Goal: Information Seeking & Learning: Learn about a topic

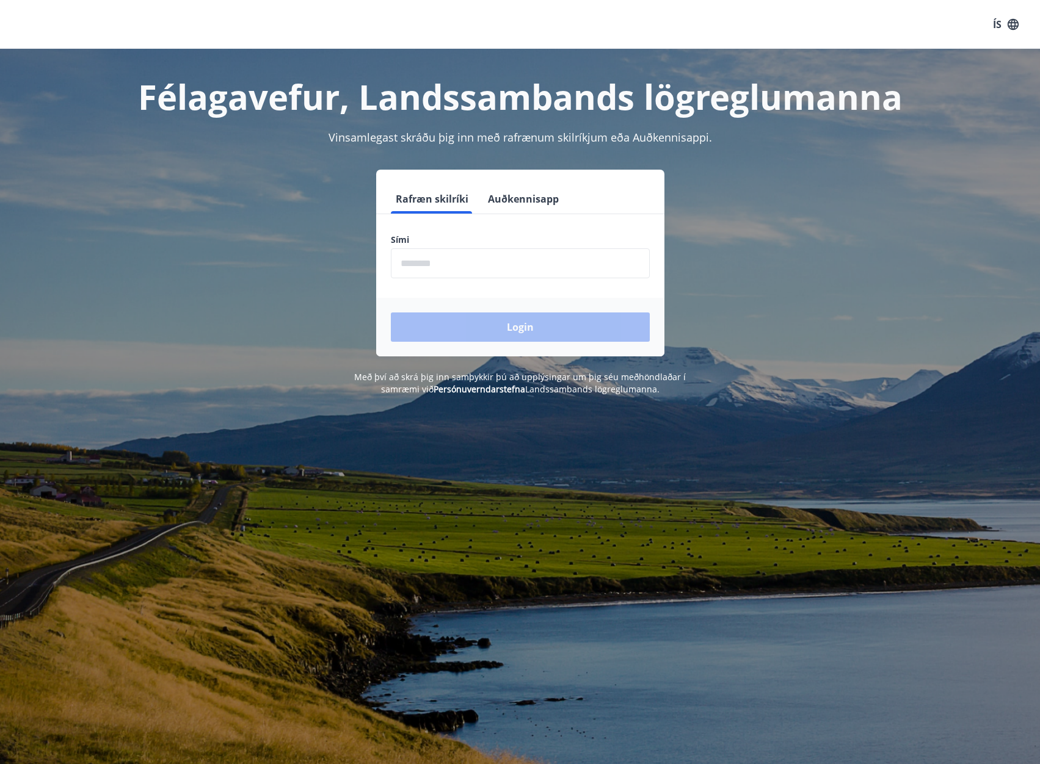
click at [418, 271] on input "phone" at bounding box center [520, 264] width 259 height 30
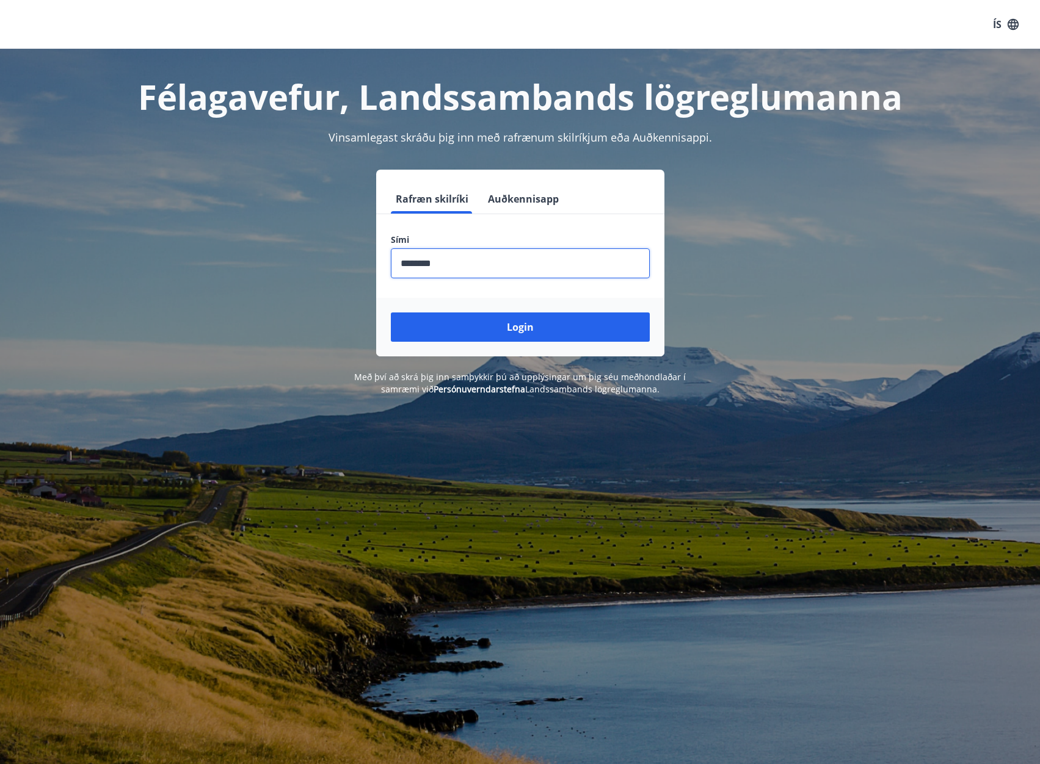
type input "********"
click at [391, 313] on button "Login" at bounding box center [520, 327] width 259 height 29
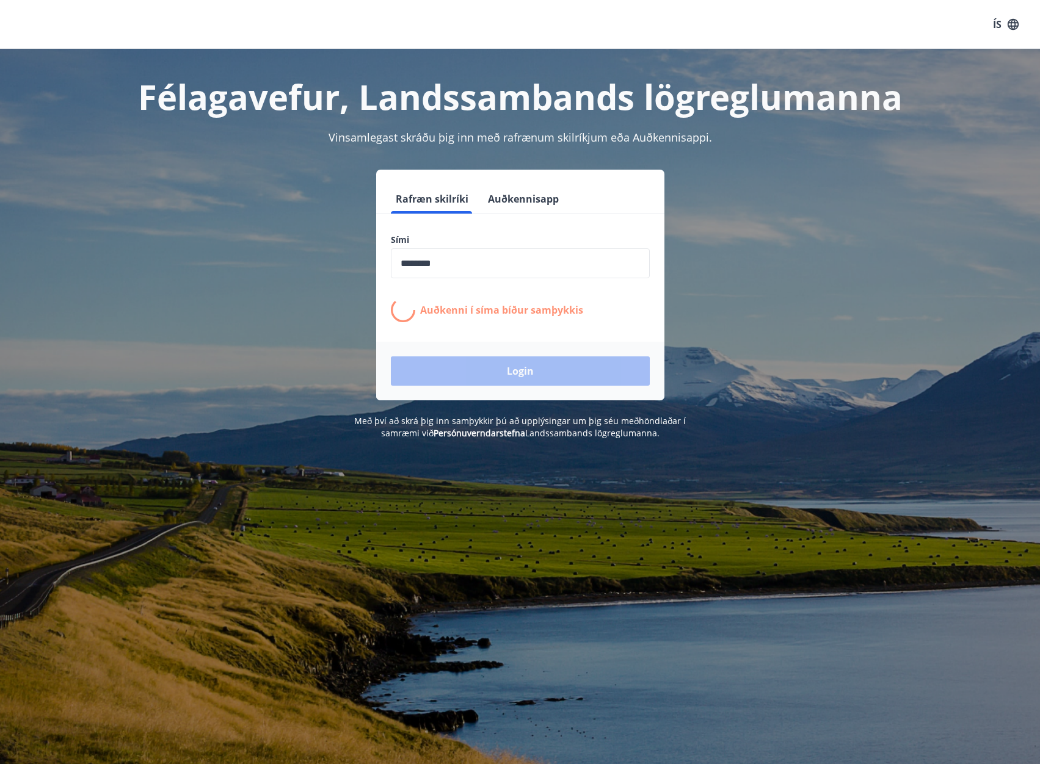
click at [615, 569] on div "Félagavefur, Landssambands lögreglumanna Vinsamlegast skráðu þig inn með rafræn…" at bounding box center [520, 431] width 1040 height 764
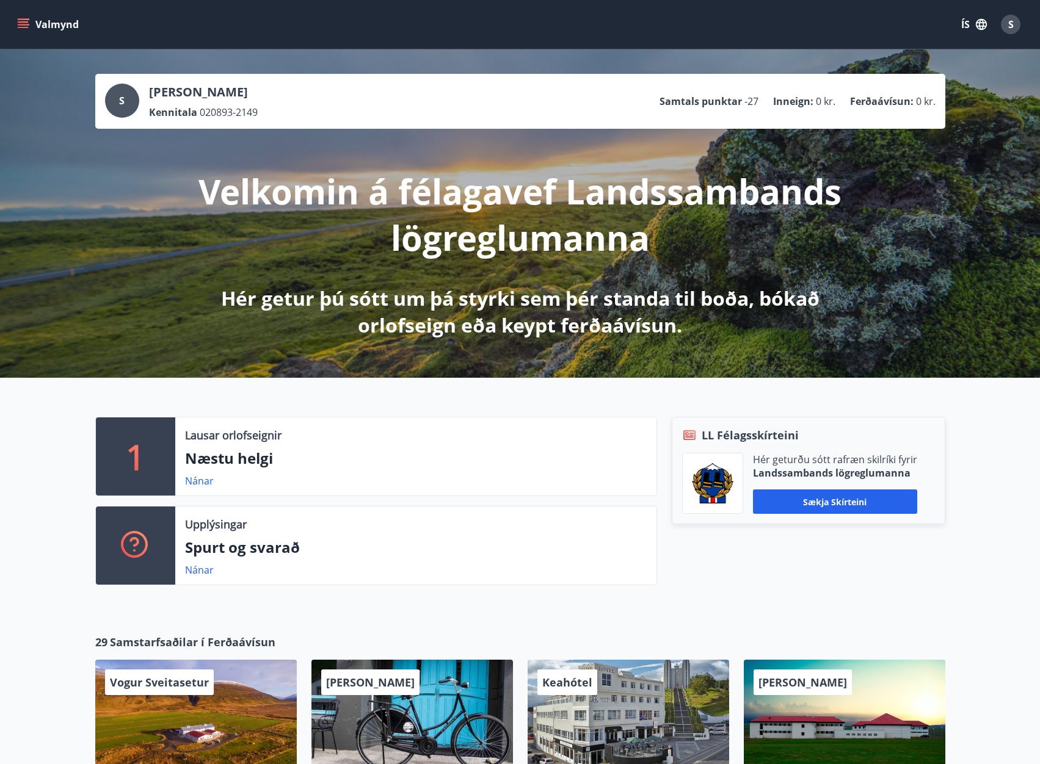
click at [21, 17] on button "Valmynd" at bounding box center [49, 24] width 69 height 22
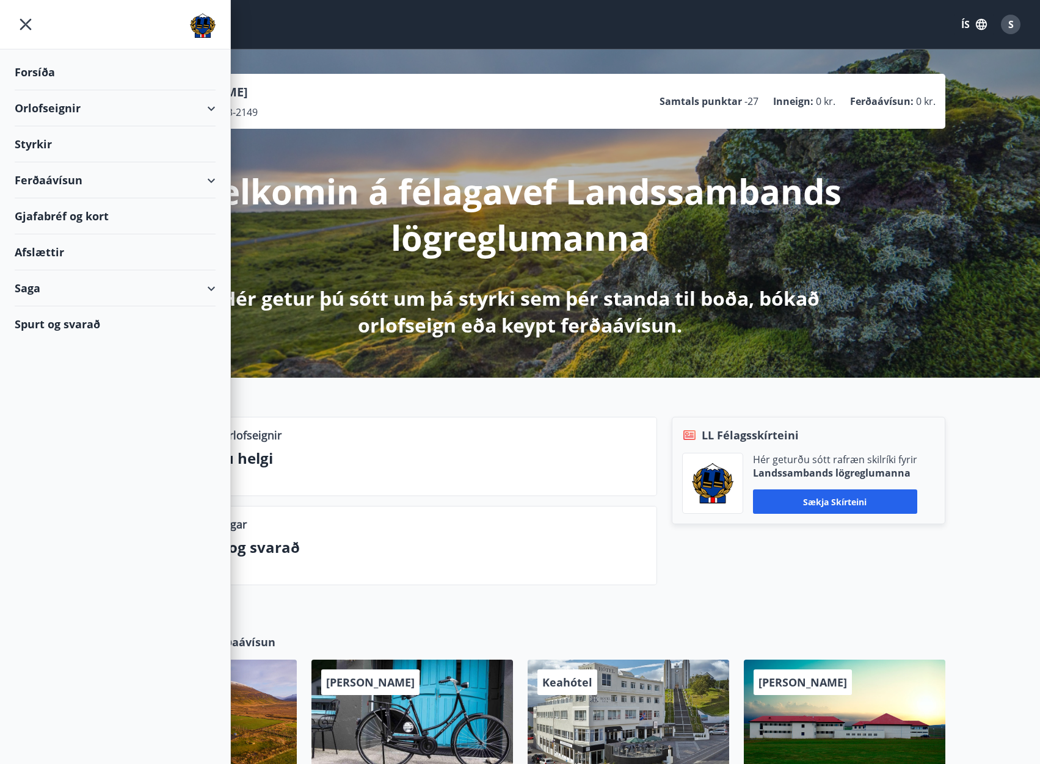
click at [142, 105] on div "Orlofseignir" at bounding box center [115, 108] width 201 height 36
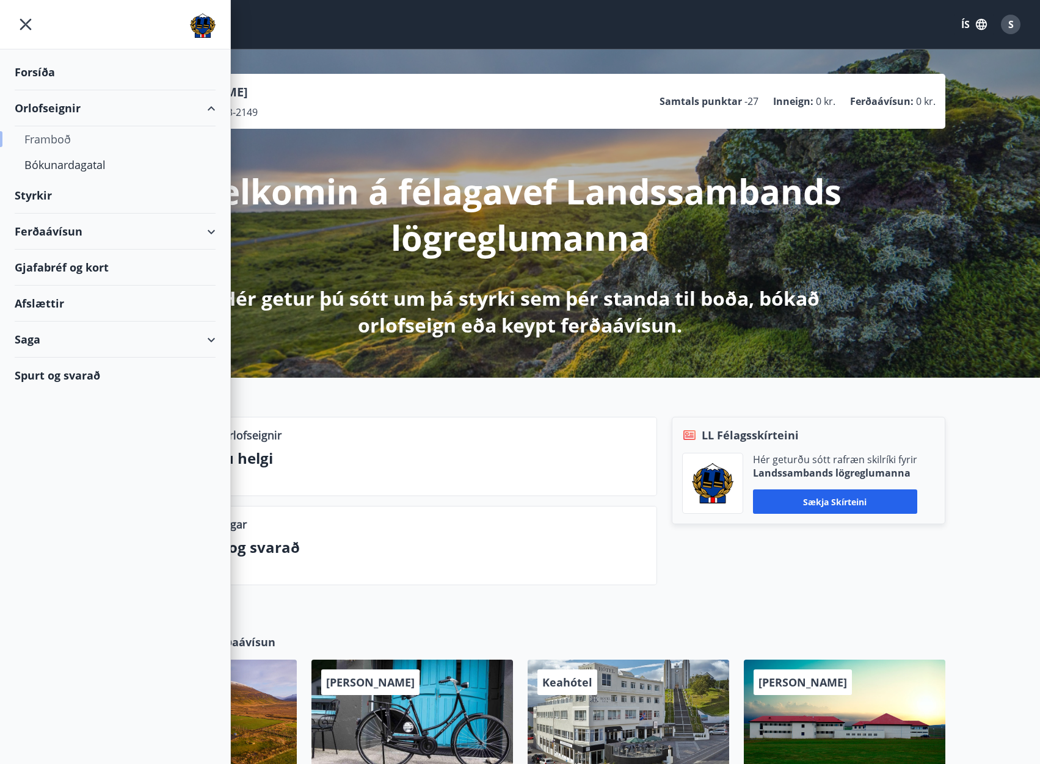
click at [51, 133] on div "Framboð" at bounding box center [114, 139] width 181 height 26
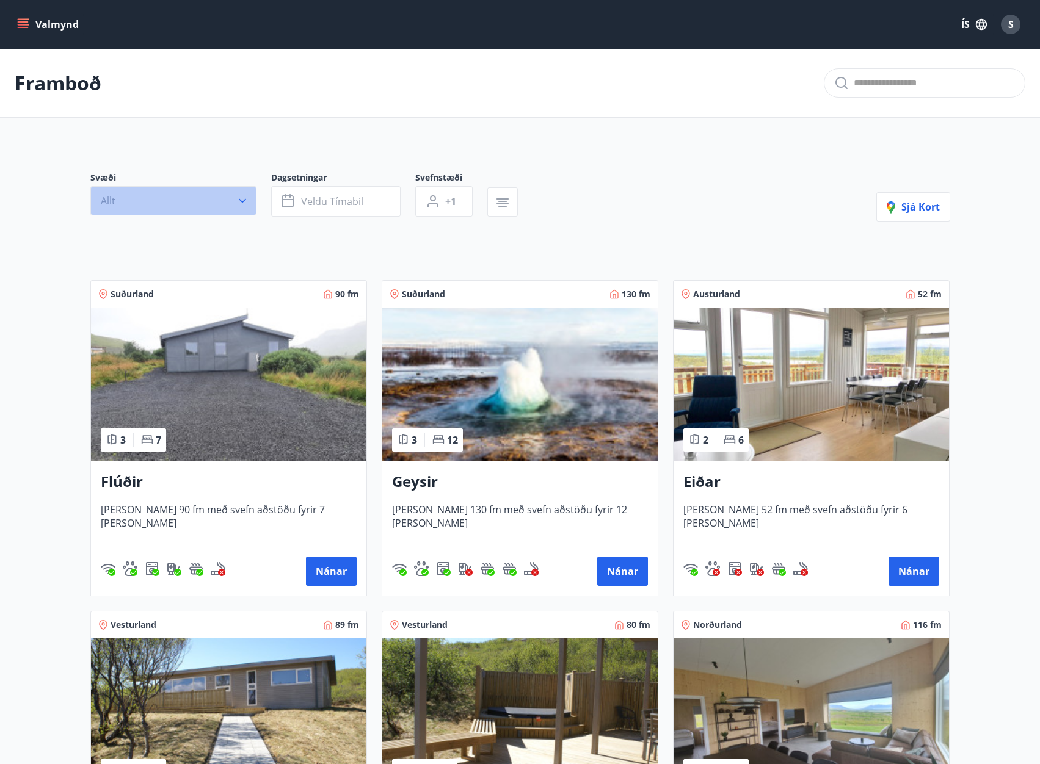
click at [230, 198] on button "Allt" at bounding box center [173, 200] width 166 height 29
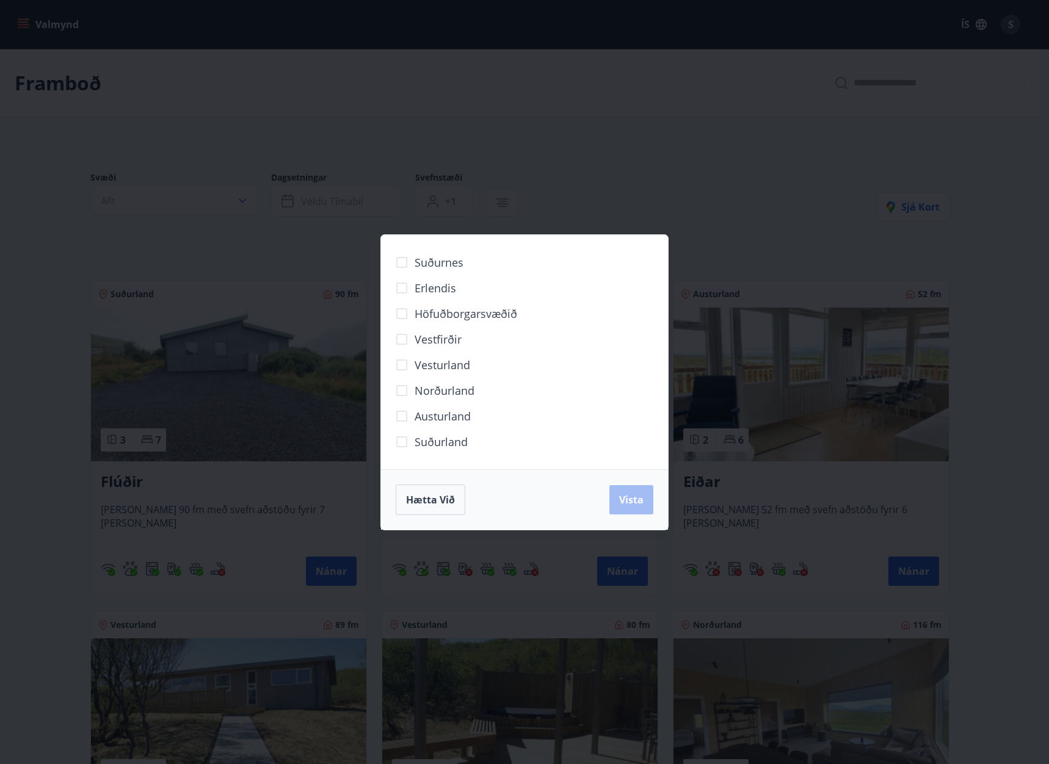
click at [437, 385] on span "Norðurland" at bounding box center [445, 391] width 60 height 16
click at [626, 496] on span "Vista" at bounding box center [631, 499] width 24 height 13
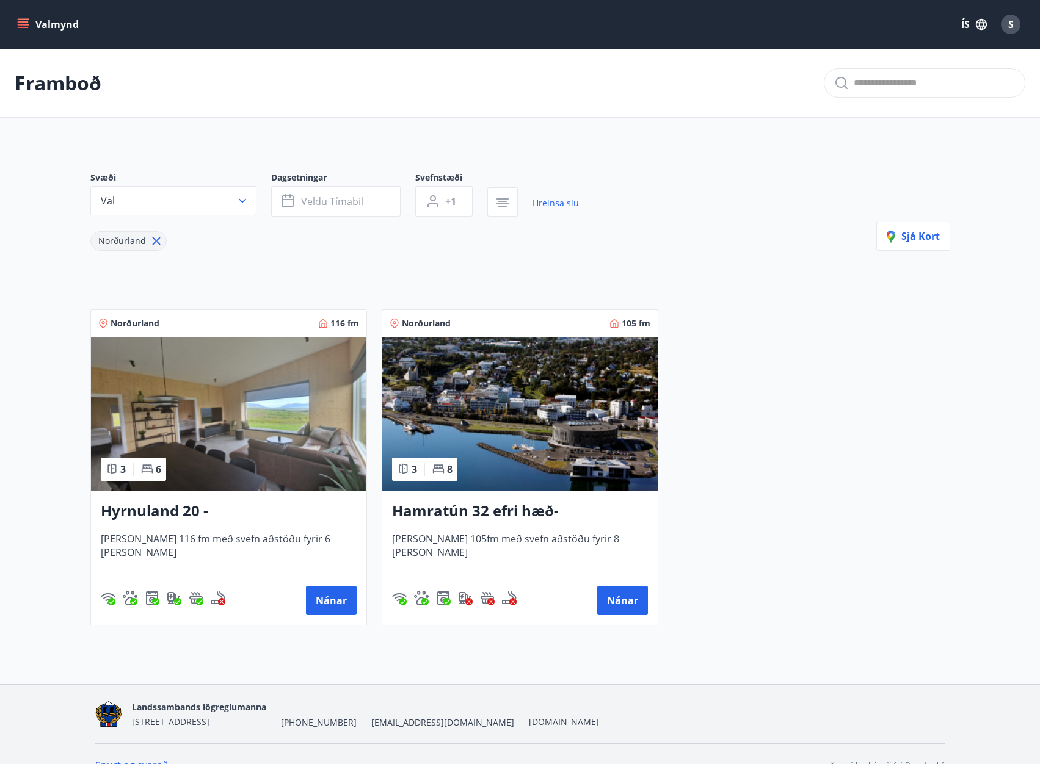
click at [187, 377] on img at bounding box center [228, 414] width 275 height 154
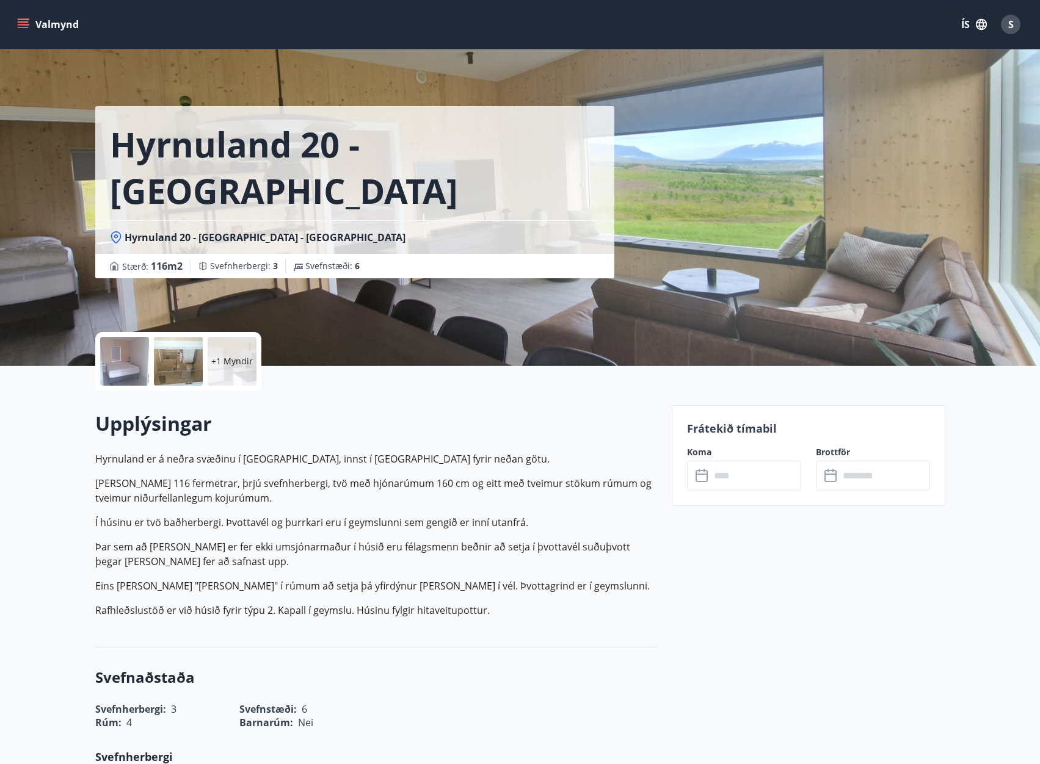
click at [98, 363] on div "+1 Myndir" at bounding box center [178, 361] width 166 height 59
click at [126, 363] on div at bounding box center [124, 361] width 49 height 49
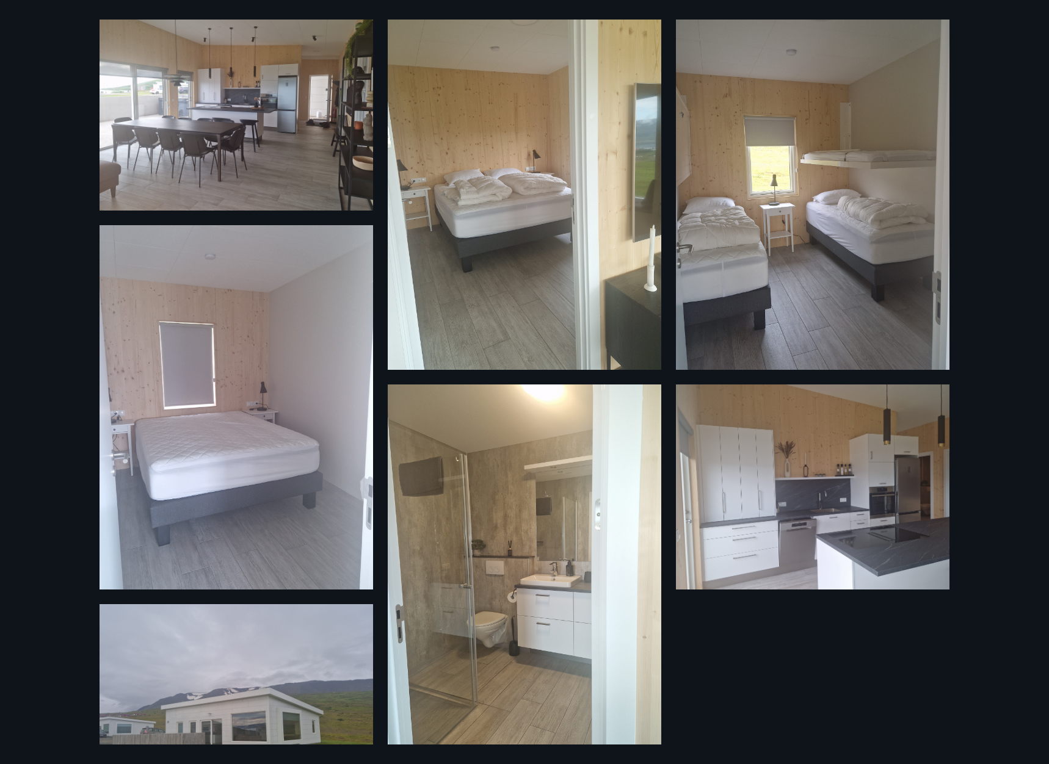
scroll to position [9, 0]
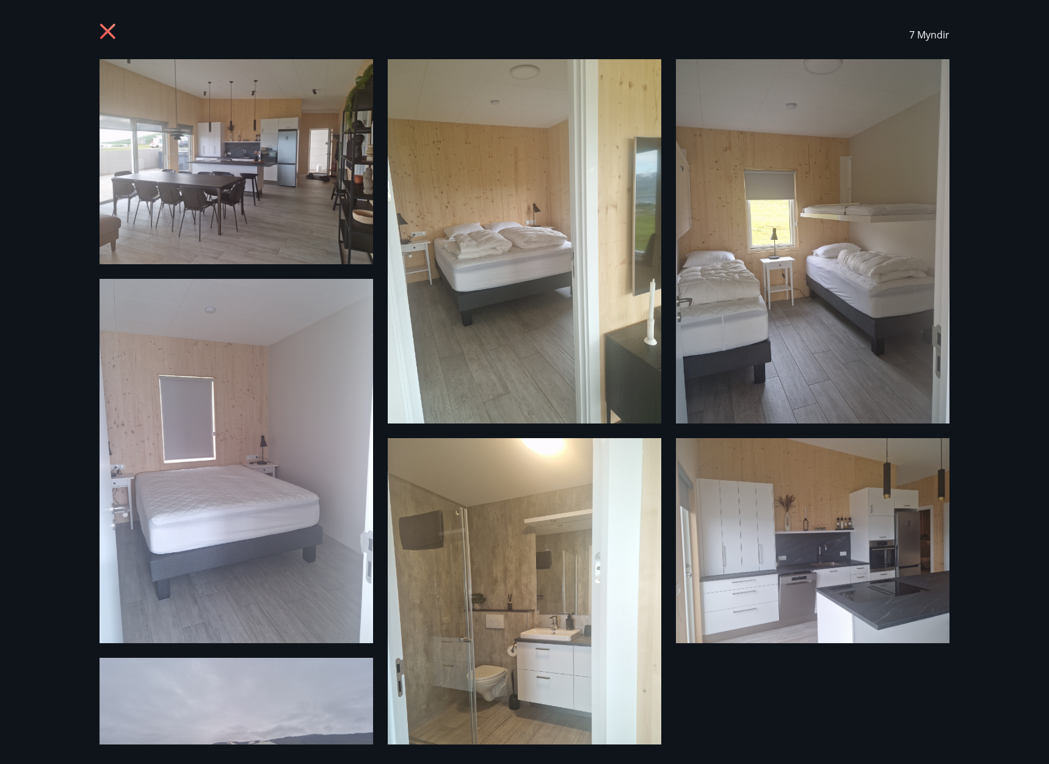
click at [111, 34] on icon at bounding box center [107, 31] width 15 height 15
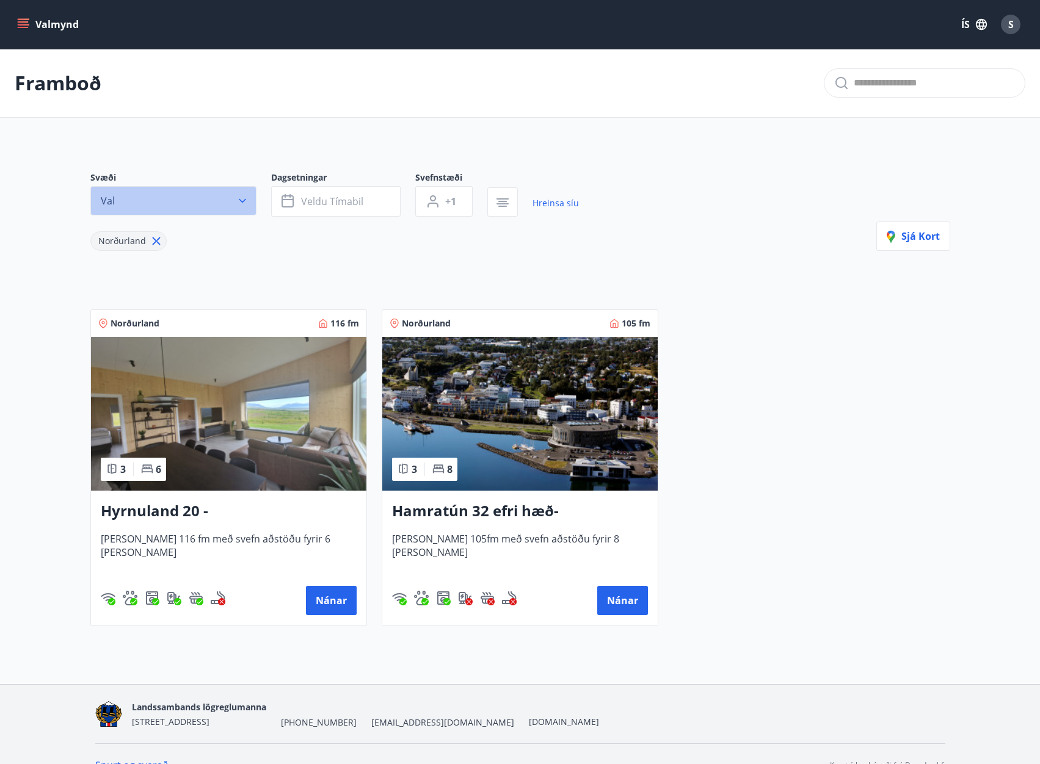
click at [253, 206] on button "Val" at bounding box center [173, 200] width 166 height 29
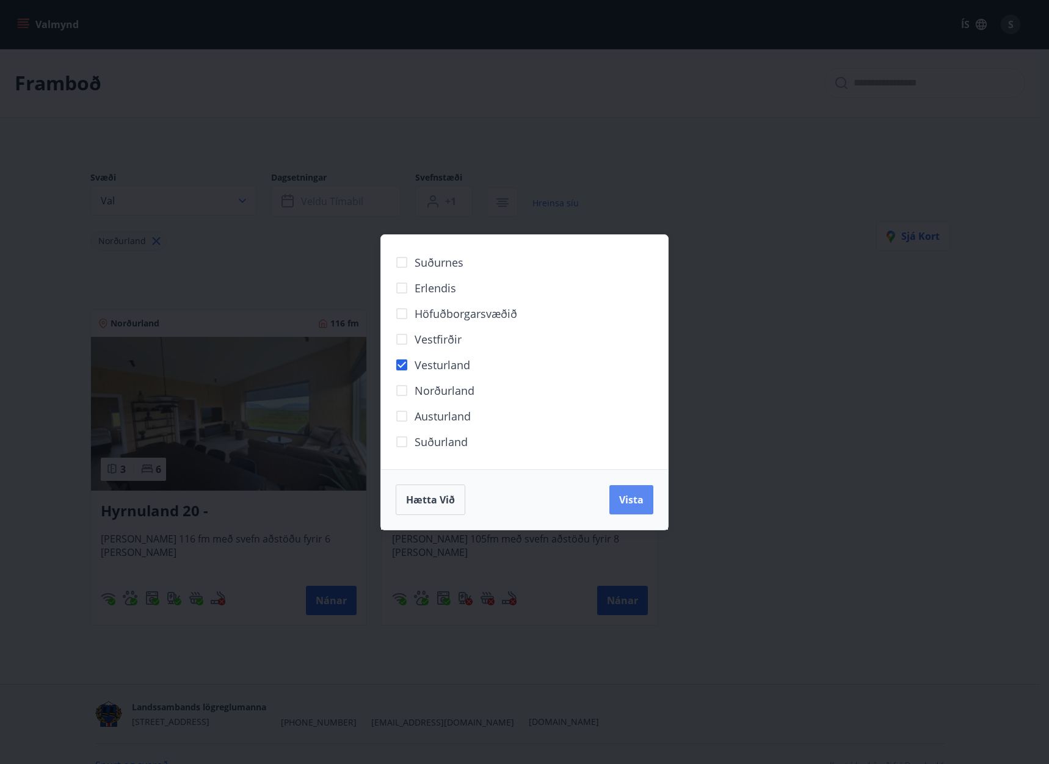
click at [636, 497] on span "Vista" at bounding box center [631, 499] width 24 height 13
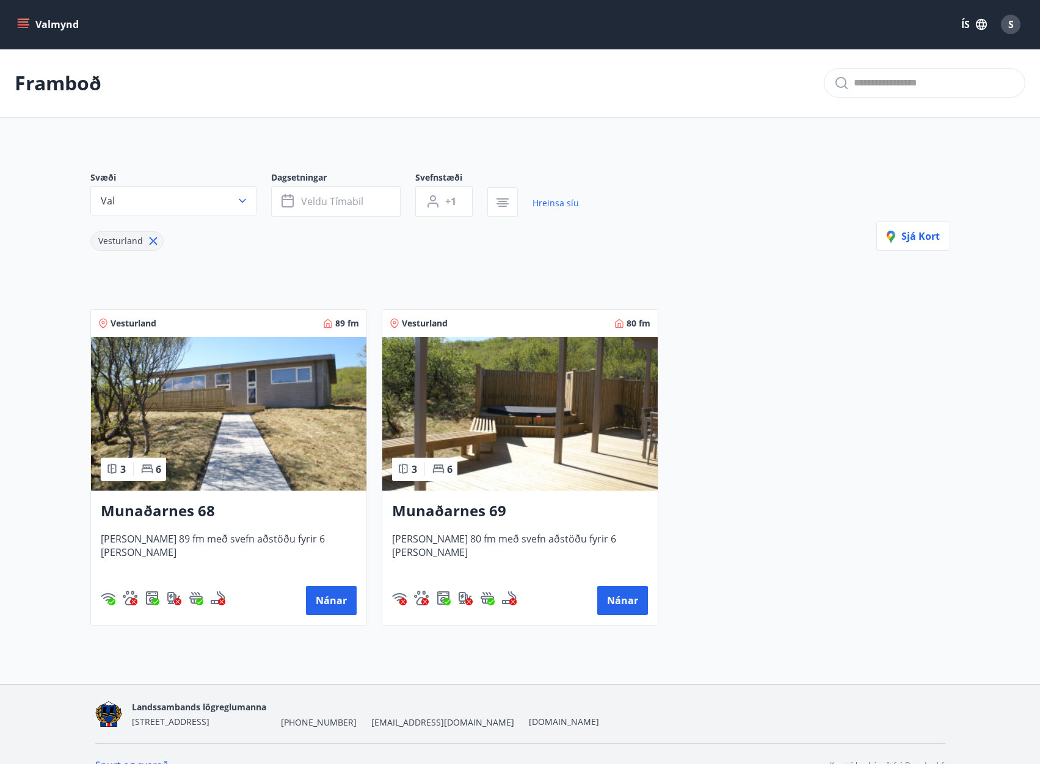
click at [568, 430] on img at bounding box center [519, 414] width 275 height 154
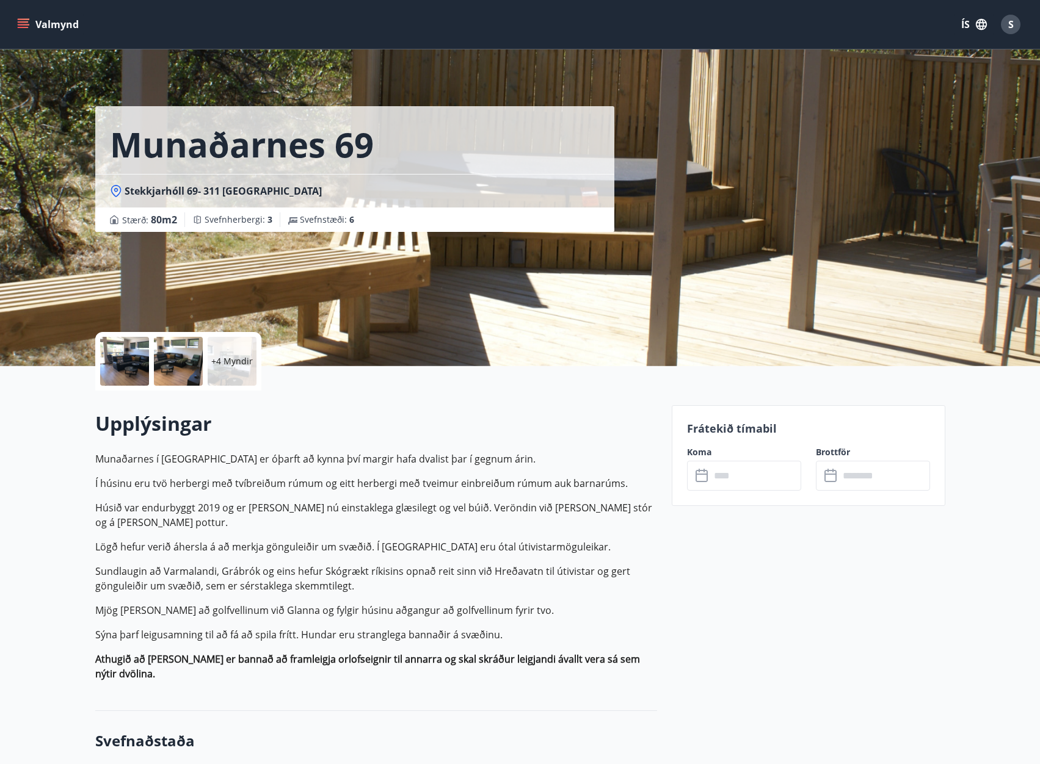
click at [136, 377] on div at bounding box center [124, 361] width 49 height 49
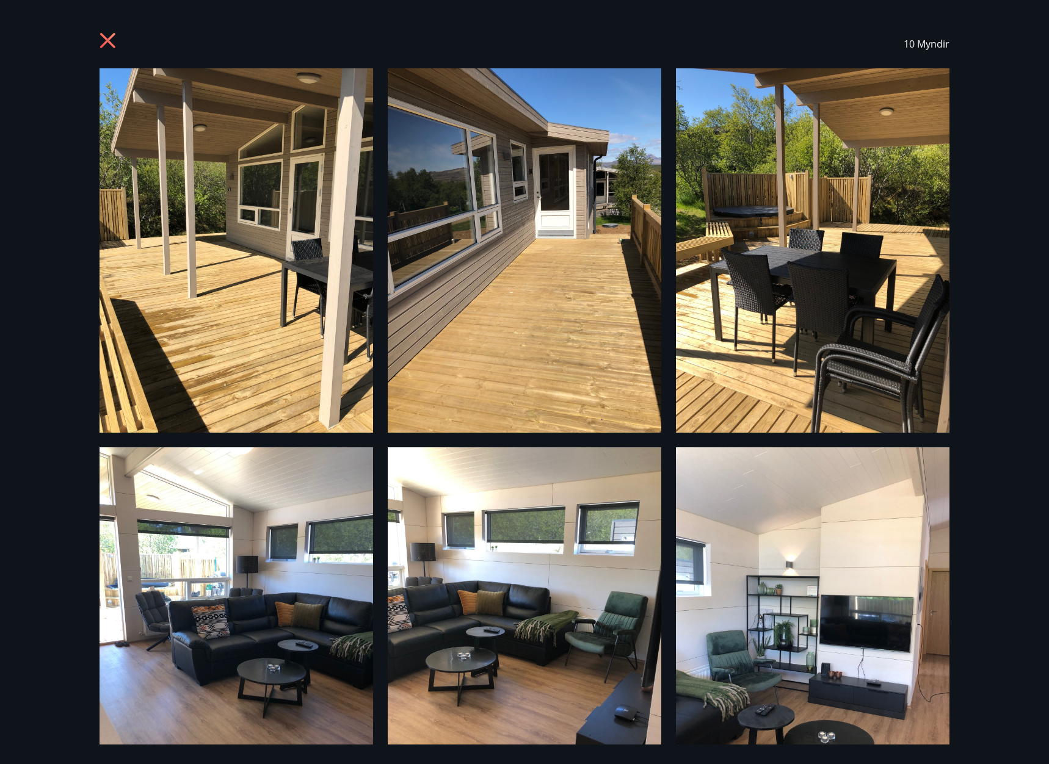
click at [112, 40] on icon at bounding box center [110, 42] width 20 height 20
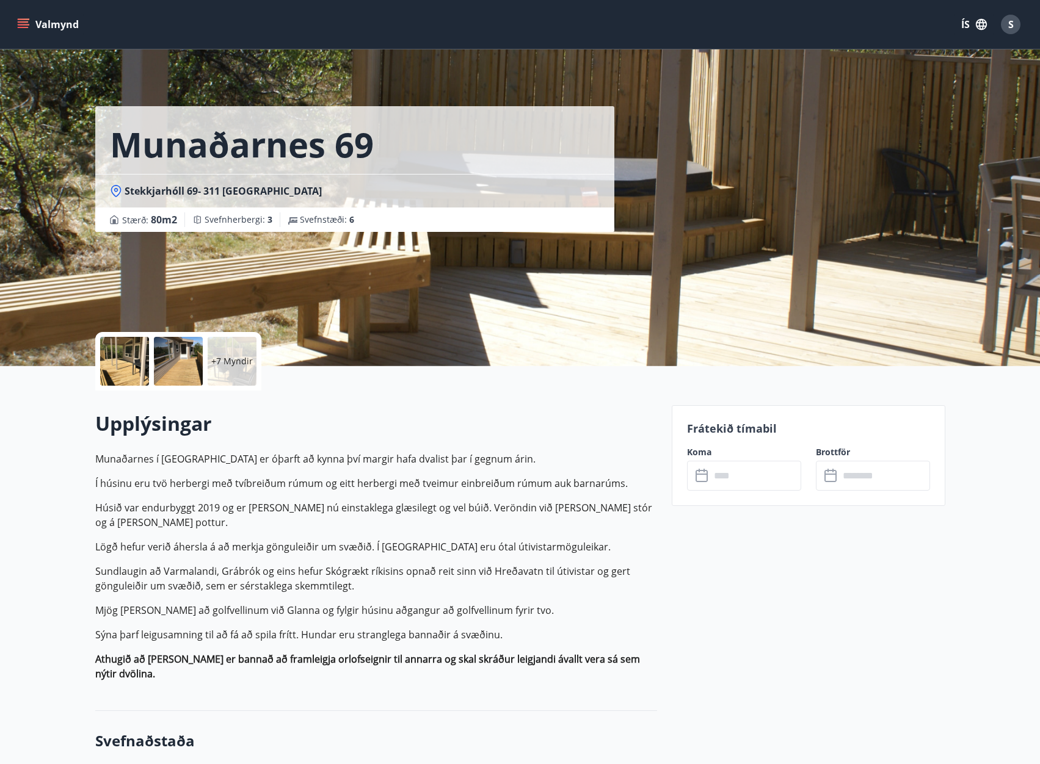
click at [40, 24] on button "Valmynd" at bounding box center [49, 24] width 69 height 22
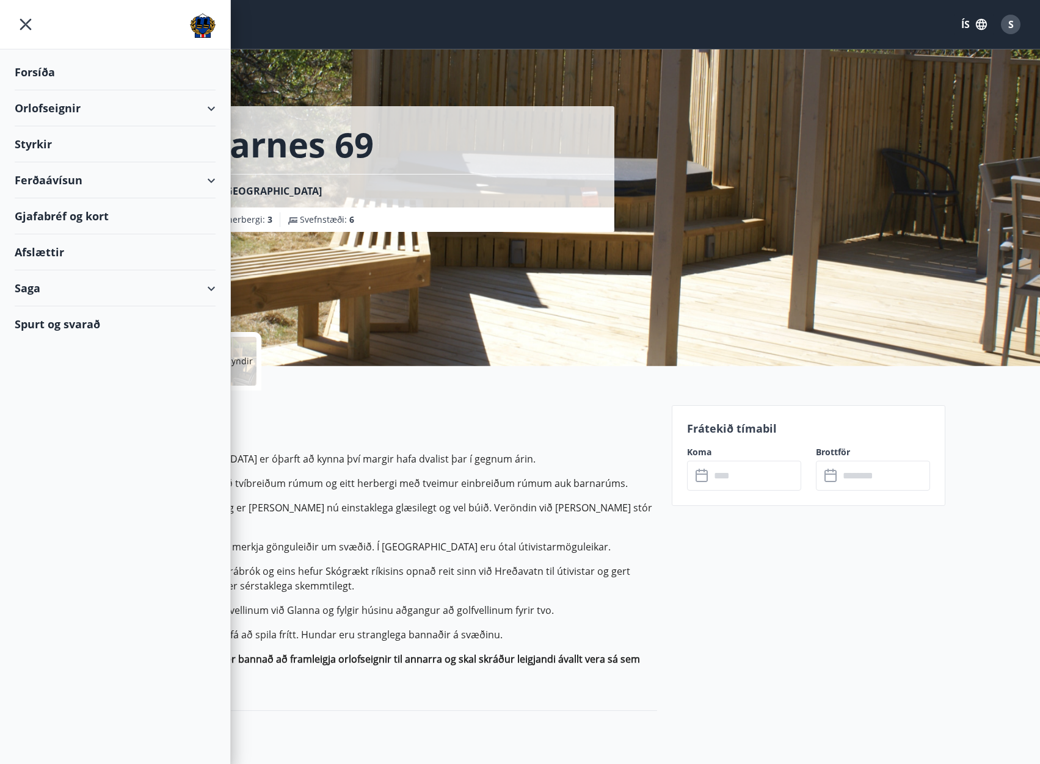
click at [39, 112] on div "Orlofseignir" at bounding box center [115, 108] width 201 height 36
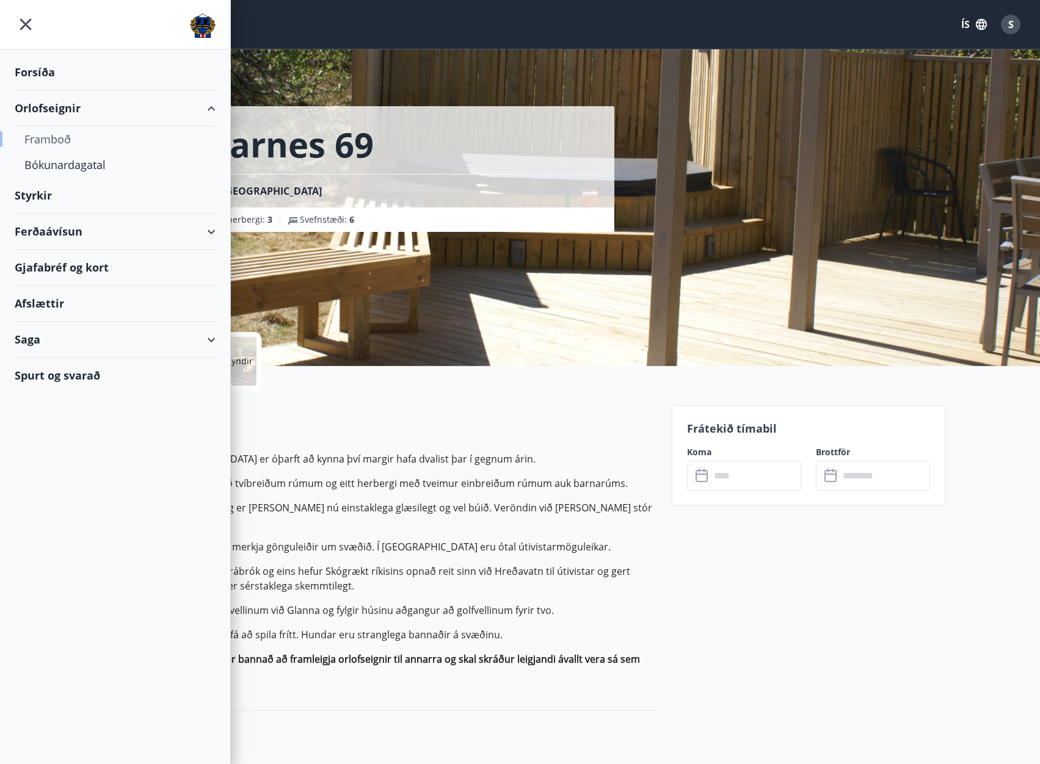
click at [52, 134] on div "Framboð" at bounding box center [114, 139] width 181 height 26
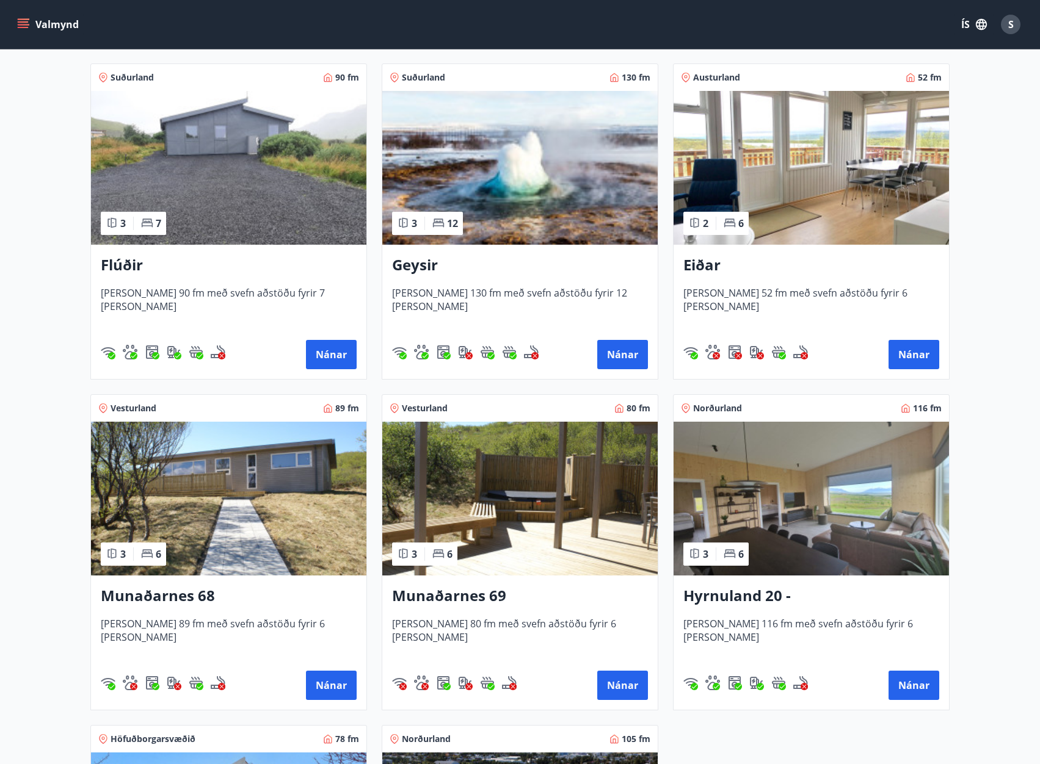
scroll to position [183, 0]
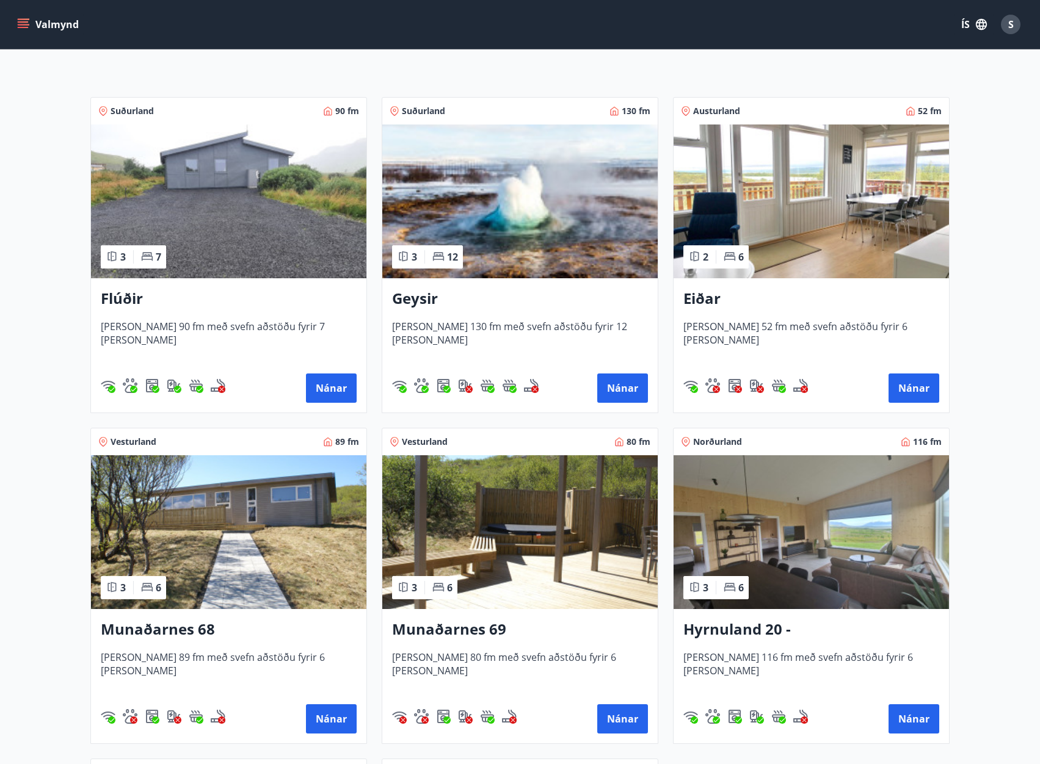
click at [853, 222] on img at bounding box center [810, 202] width 275 height 154
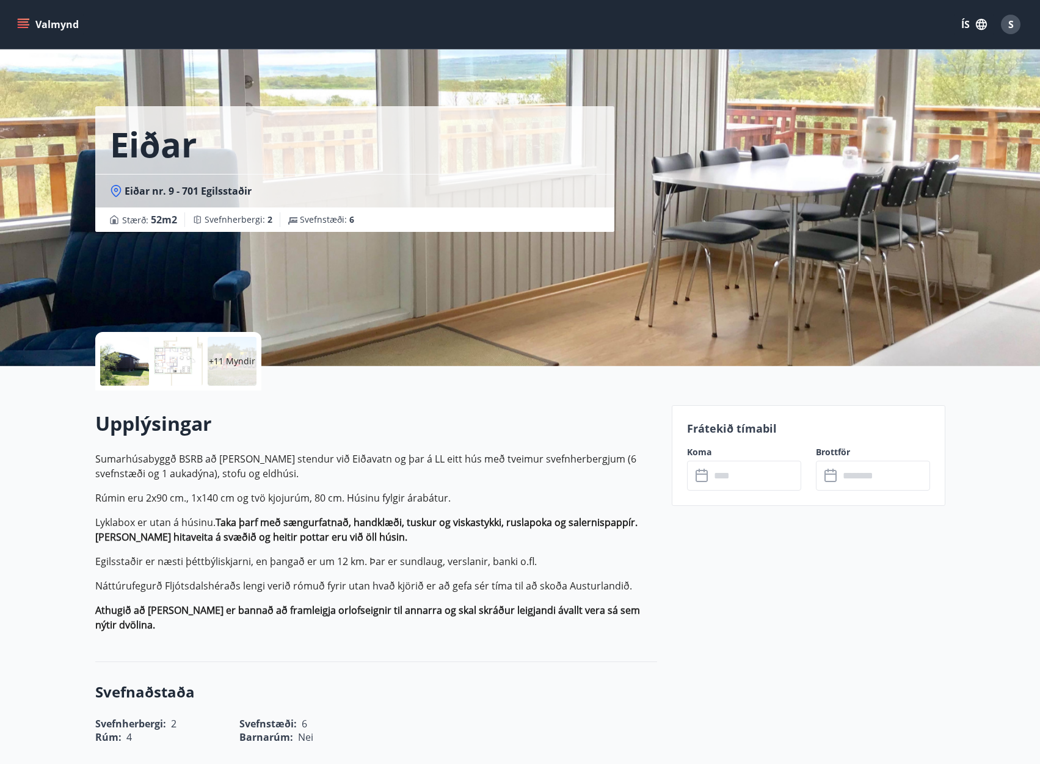
click at [125, 363] on div at bounding box center [124, 361] width 49 height 49
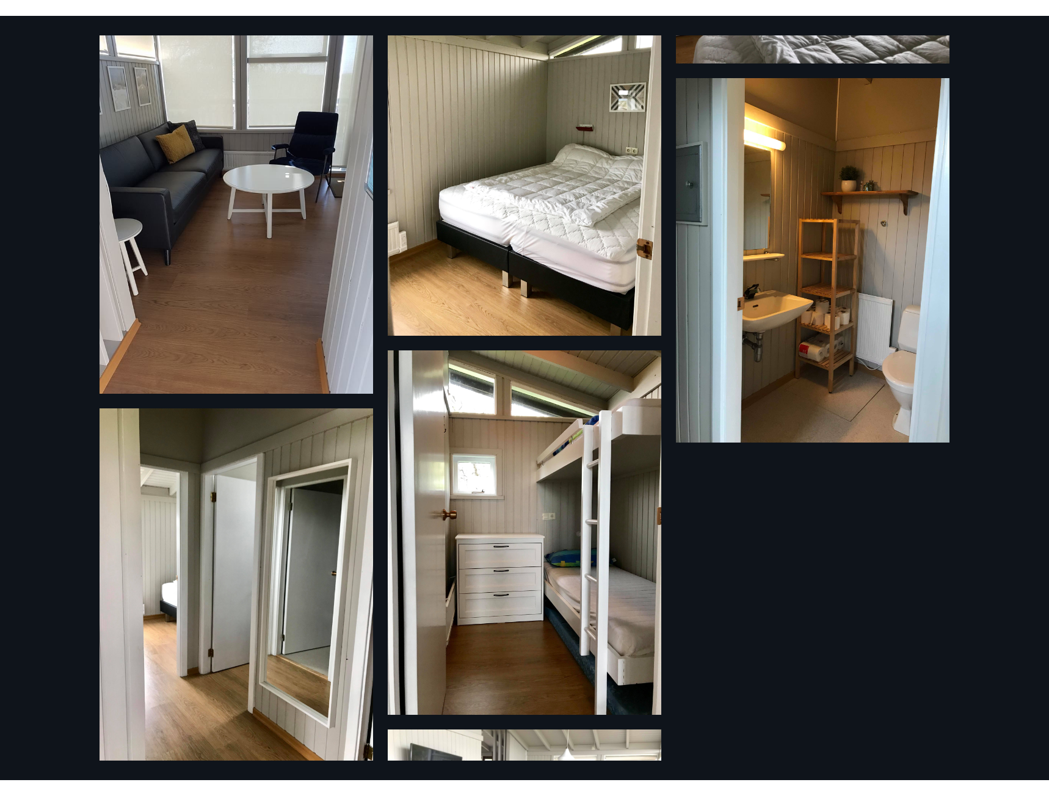
scroll to position [688, 0]
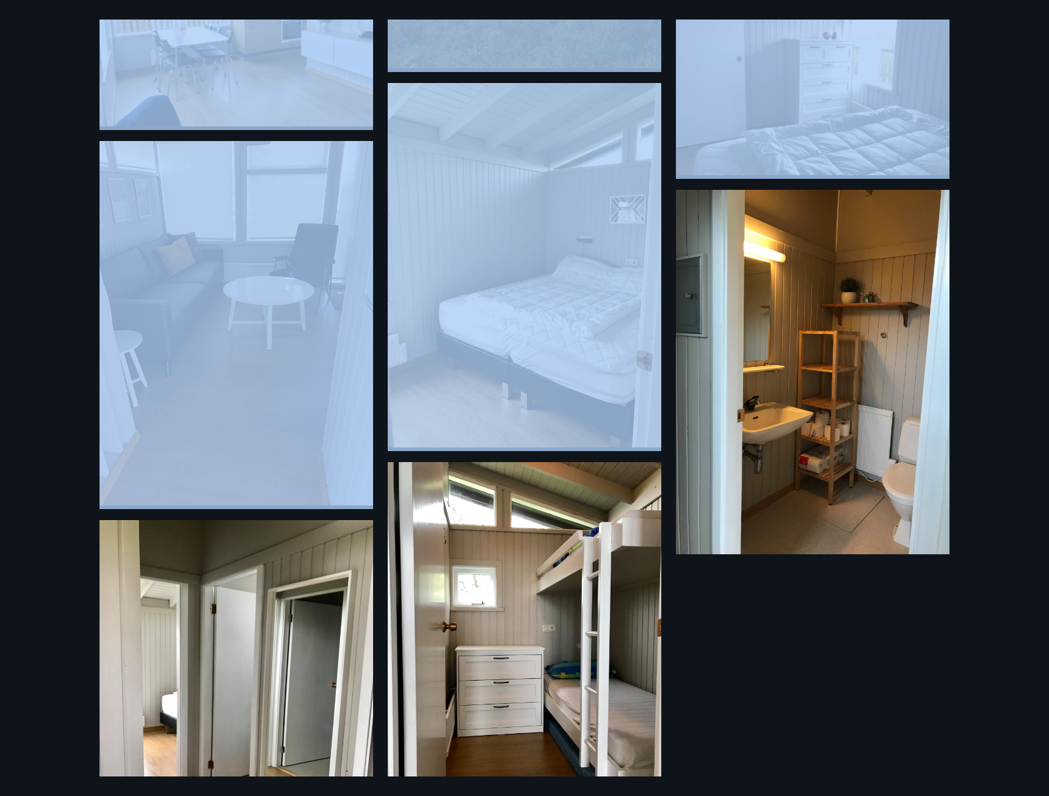
drag, startPoint x: 30, startPoint y: 65, endPoint x: 159, endPoint y: 341, distance: 304.8
click at [146, 350] on div "17 Myndir" at bounding box center [524, 398] width 1049 height 796
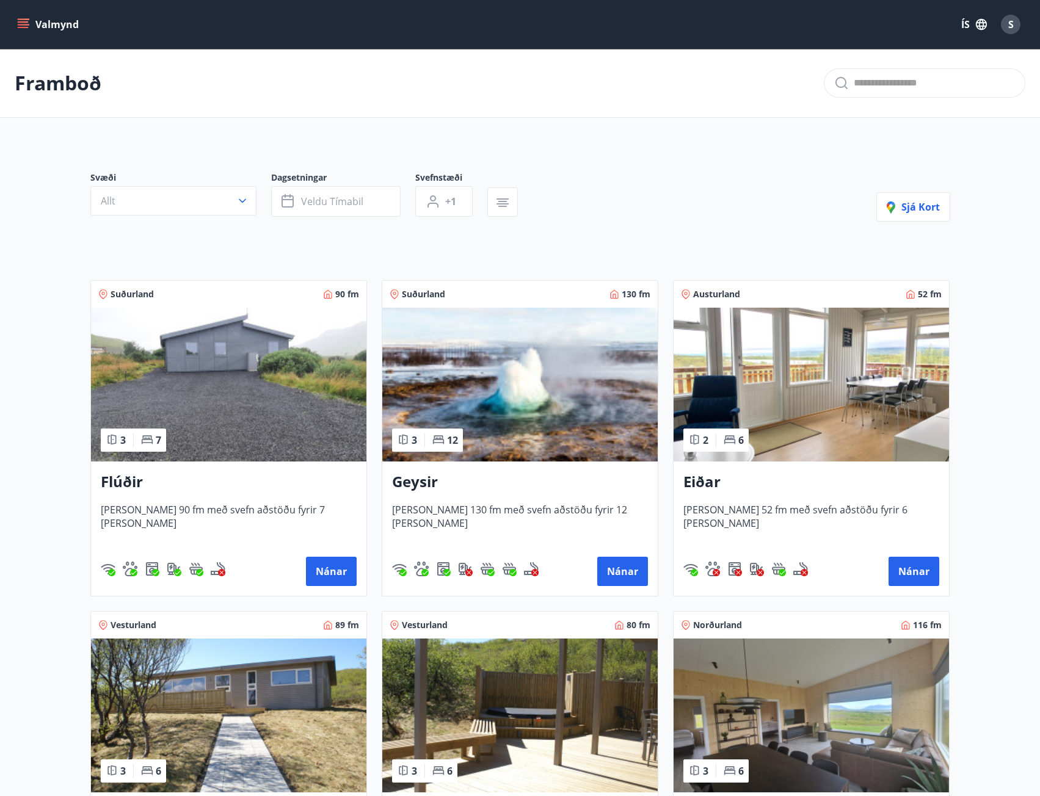
click at [160, 379] on img at bounding box center [228, 385] width 275 height 154
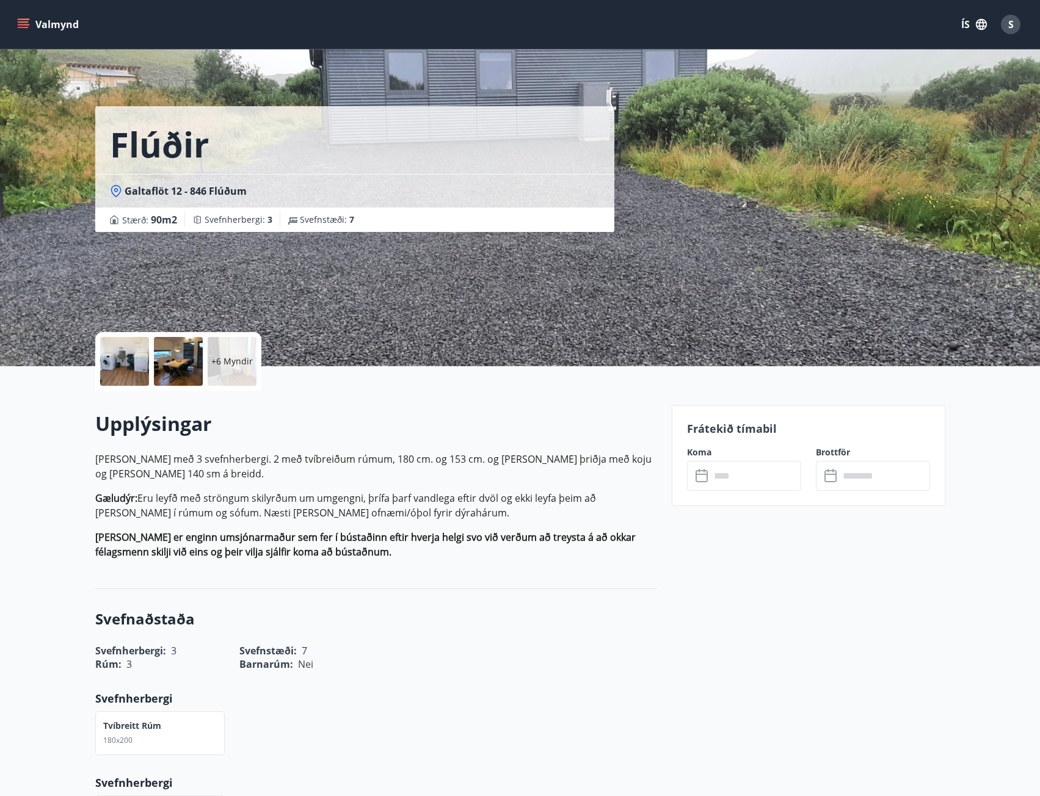
click at [93, 360] on div "Flúðir Galtaflöt 12 - 846 Flúðum Stærð : 90 m2 [GEOGRAPHIC_DATA] : 3 Svefnstæði…" at bounding box center [520, 183] width 879 height 366
click at [112, 360] on div at bounding box center [124, 361] width 49 height 49
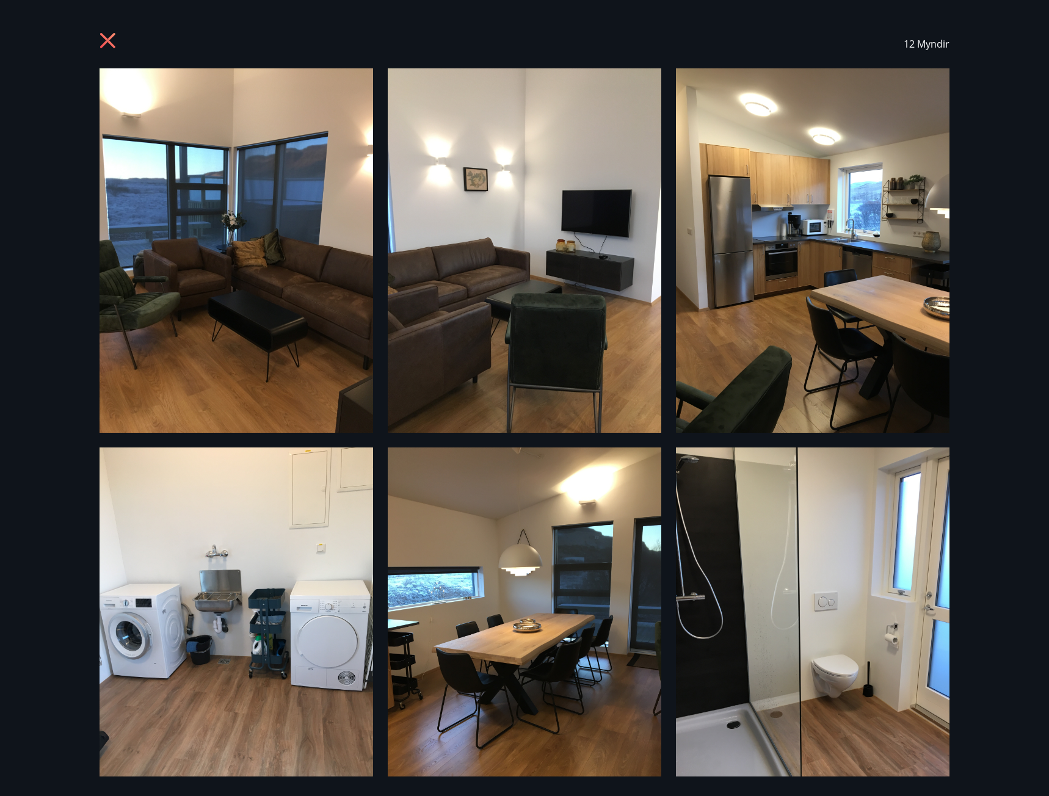
click at [112, 40] on icon at bounding box center [110, 42] width 20 height 20
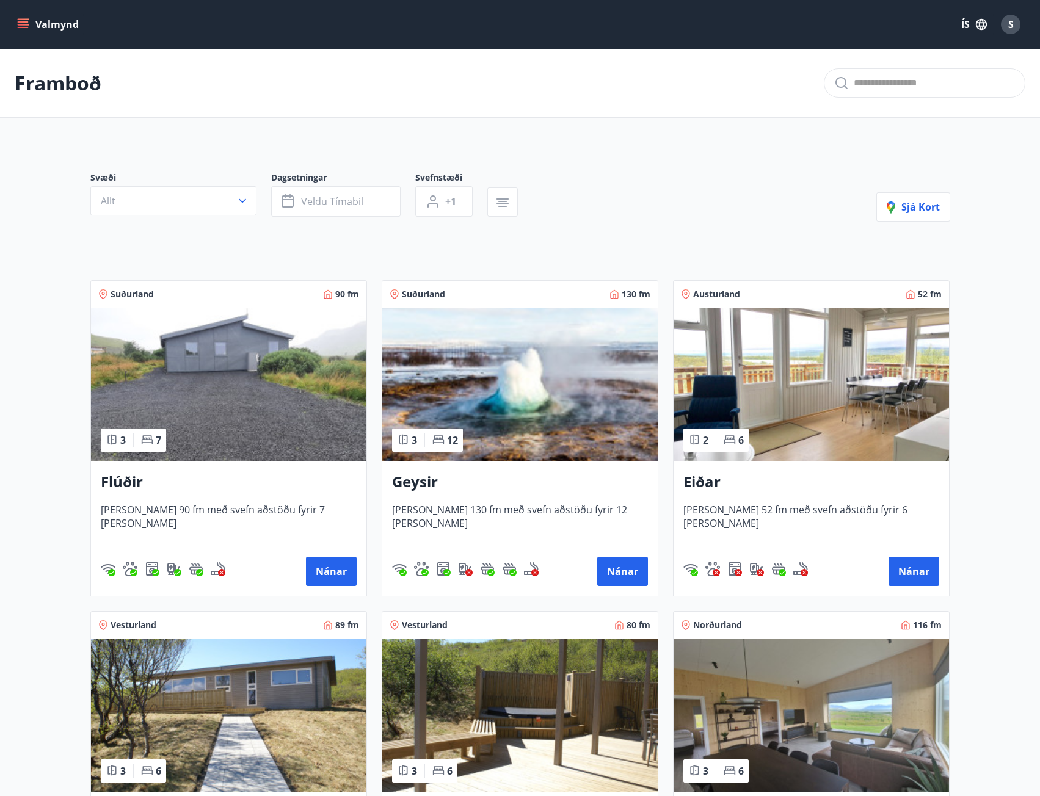
click at [423, 371] on img at bounding box center [519, 385] width 275 height 154
